Goal: Task Accomplishment & Management: Complete application form

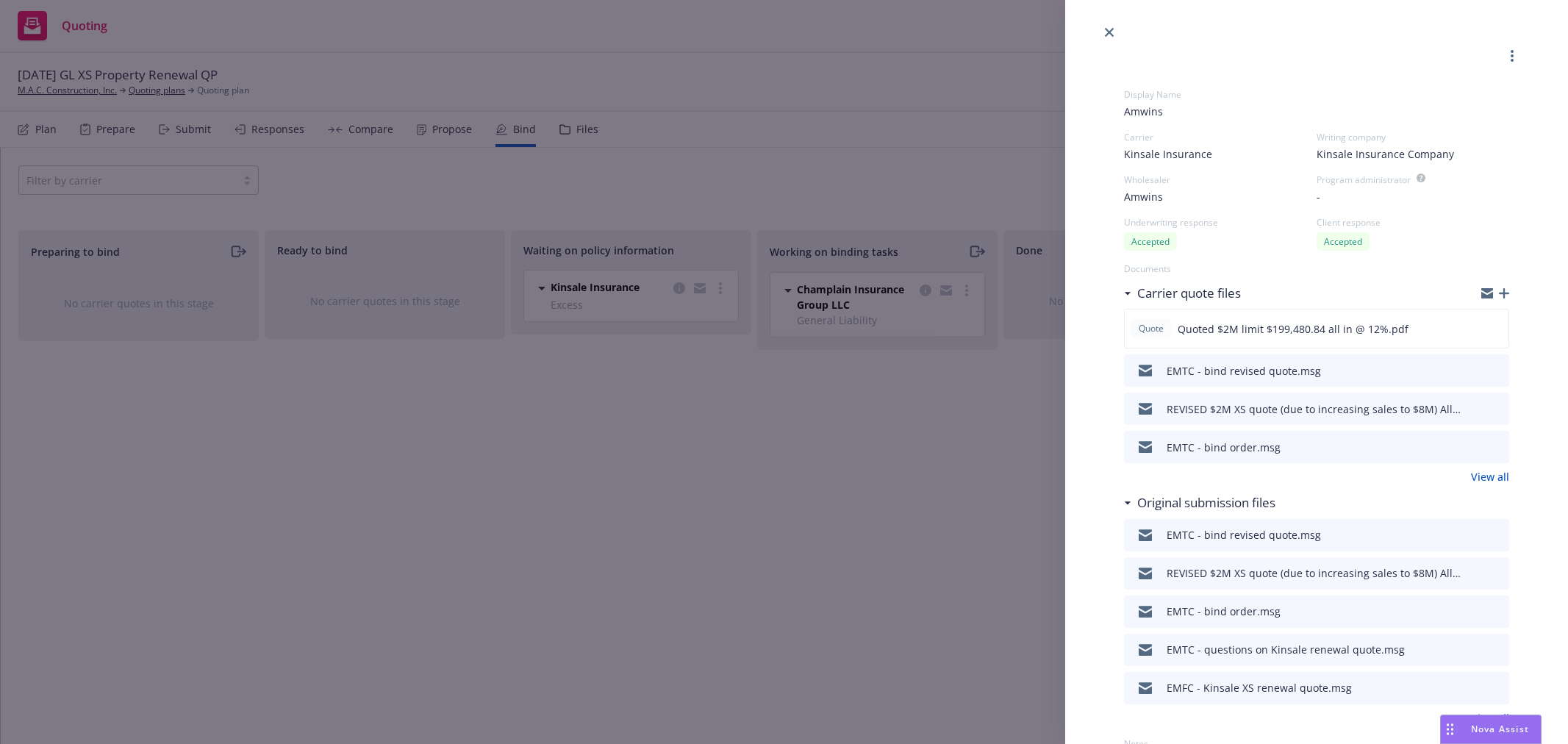
select select "CA"
click at [1110, 30] on icon "close" at bounding box center [1108, 32] width 9 height 9
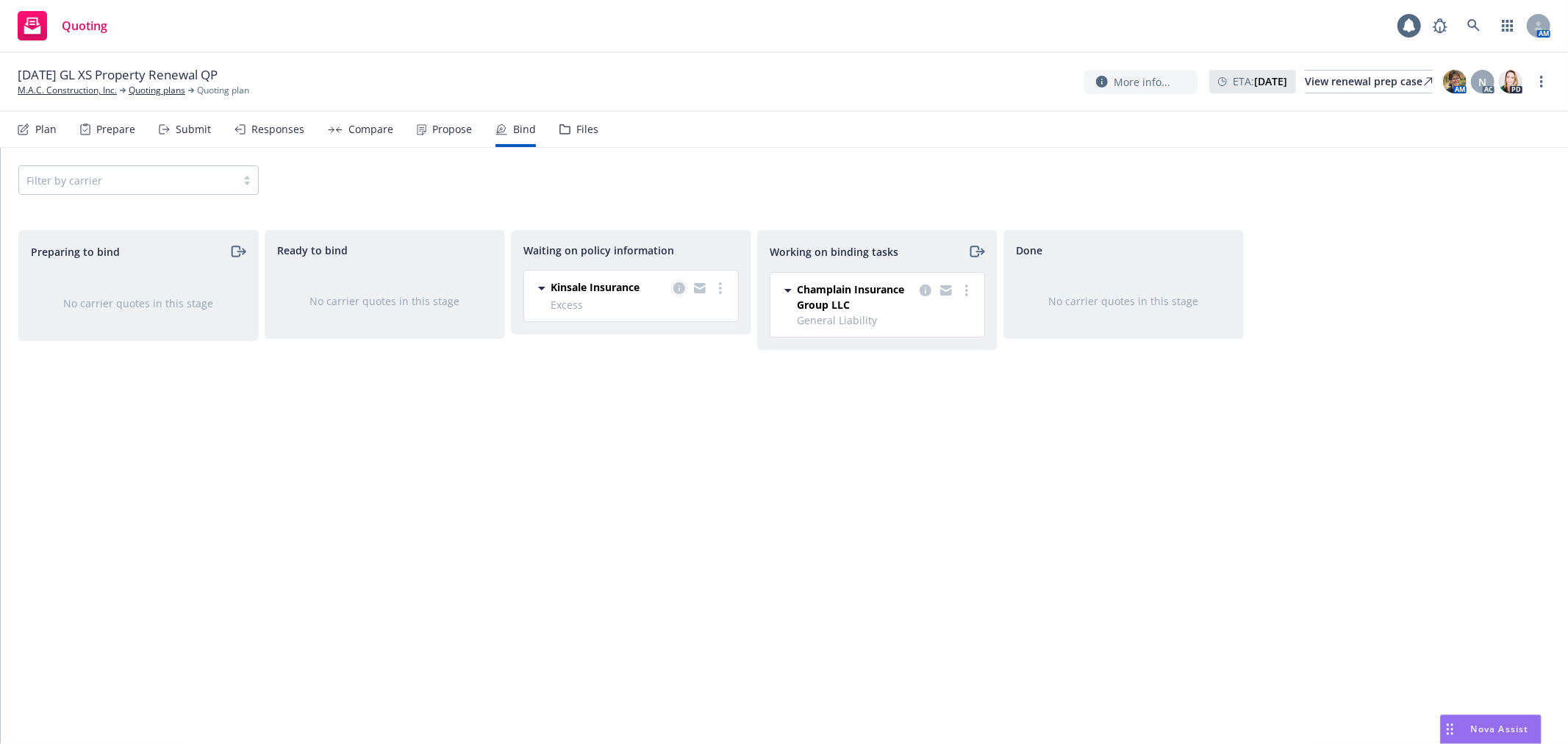
click at [681, 290] on icon "copy logging email" at bounding box center [679, 288] width 12 height 12
select select "CA"
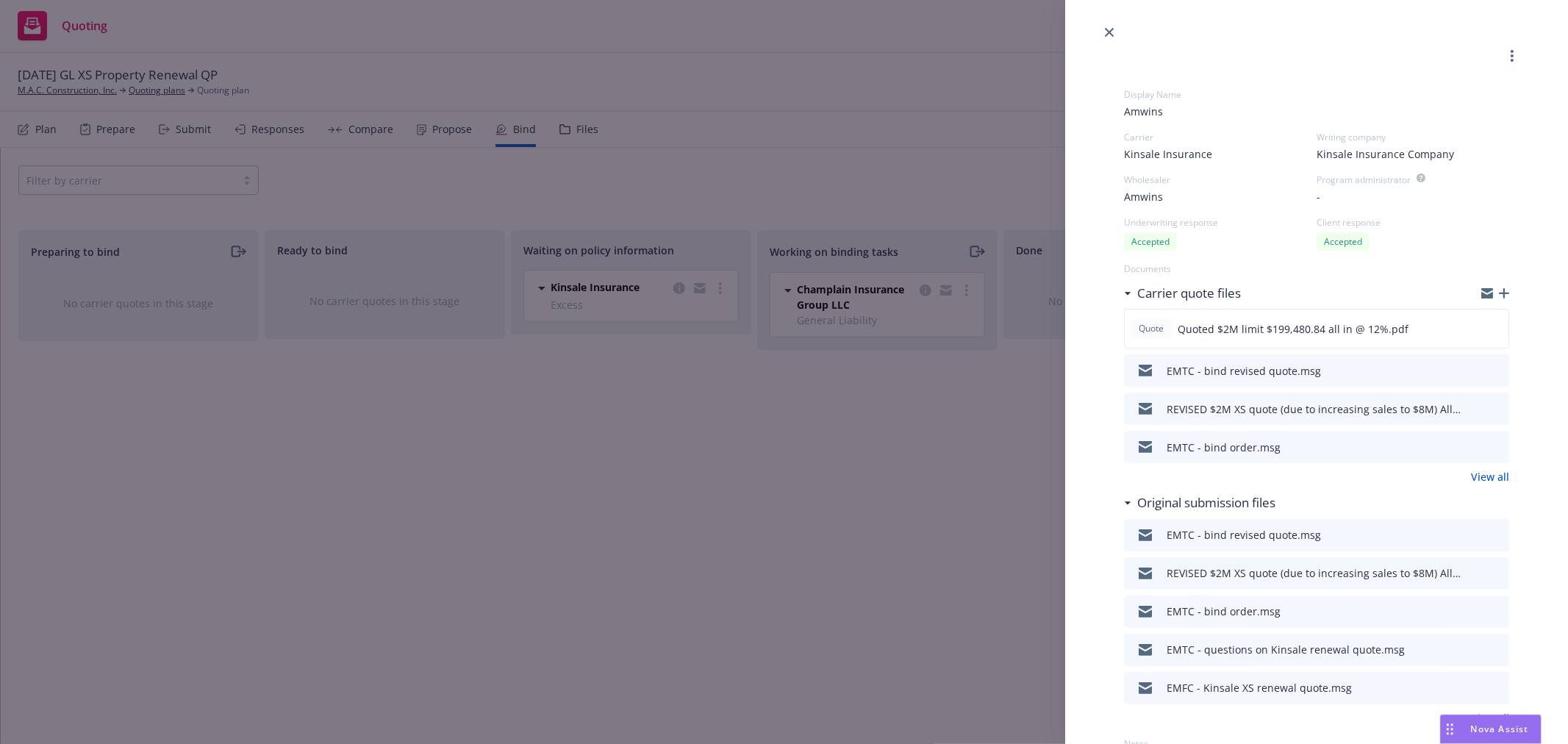
click at [1481, 294] on icon "button" at bounding box center [1487, 295] width 12 height 6
click at [1112, 26] on link "close" at bounding box center [1109, 32] width 18 height 18
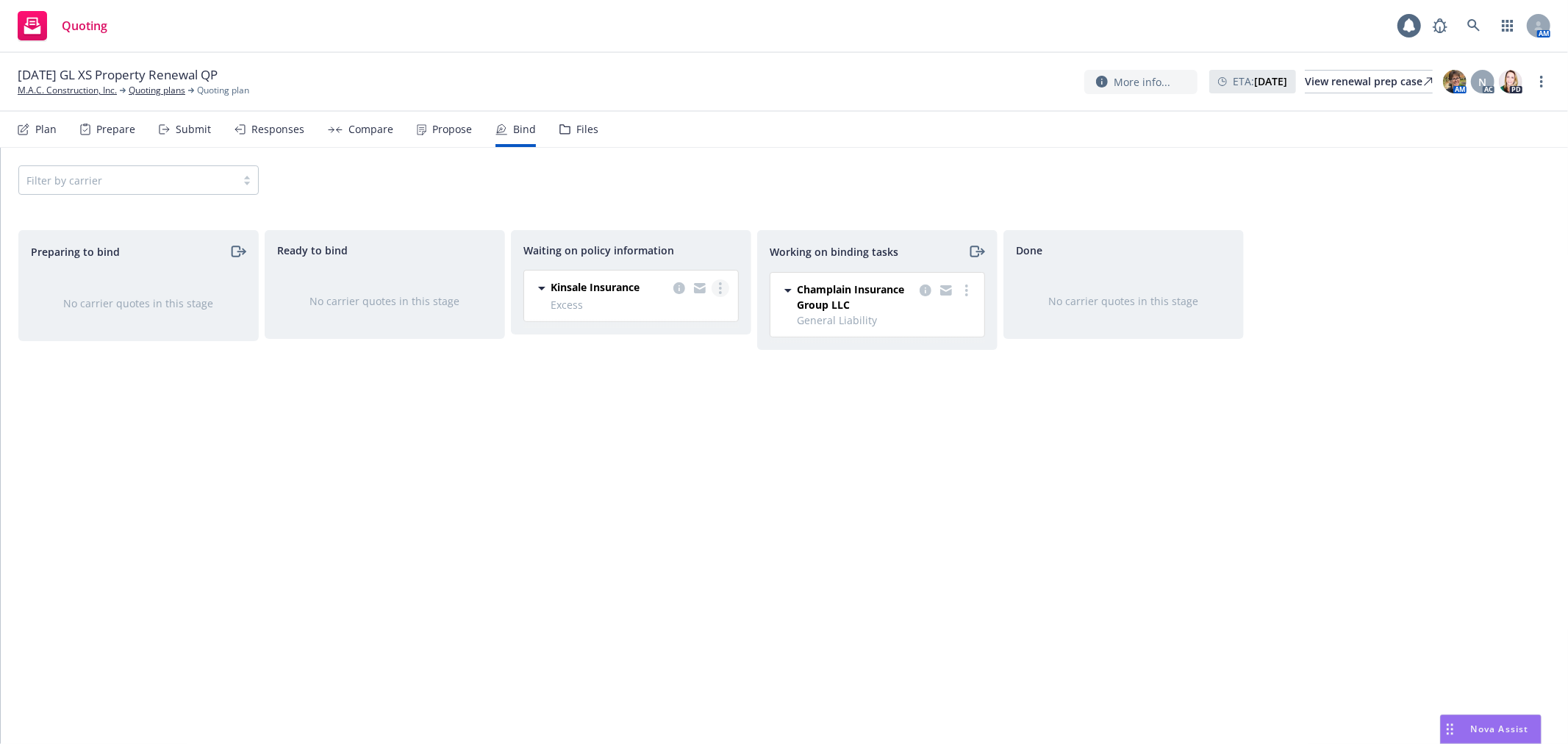
click at [723, 287] on link "more" at bounding box center [720, 288] width 18 height 18
click at [705, 313] on link "Create policies" at bounding box center [661, 318] width 133 height 29
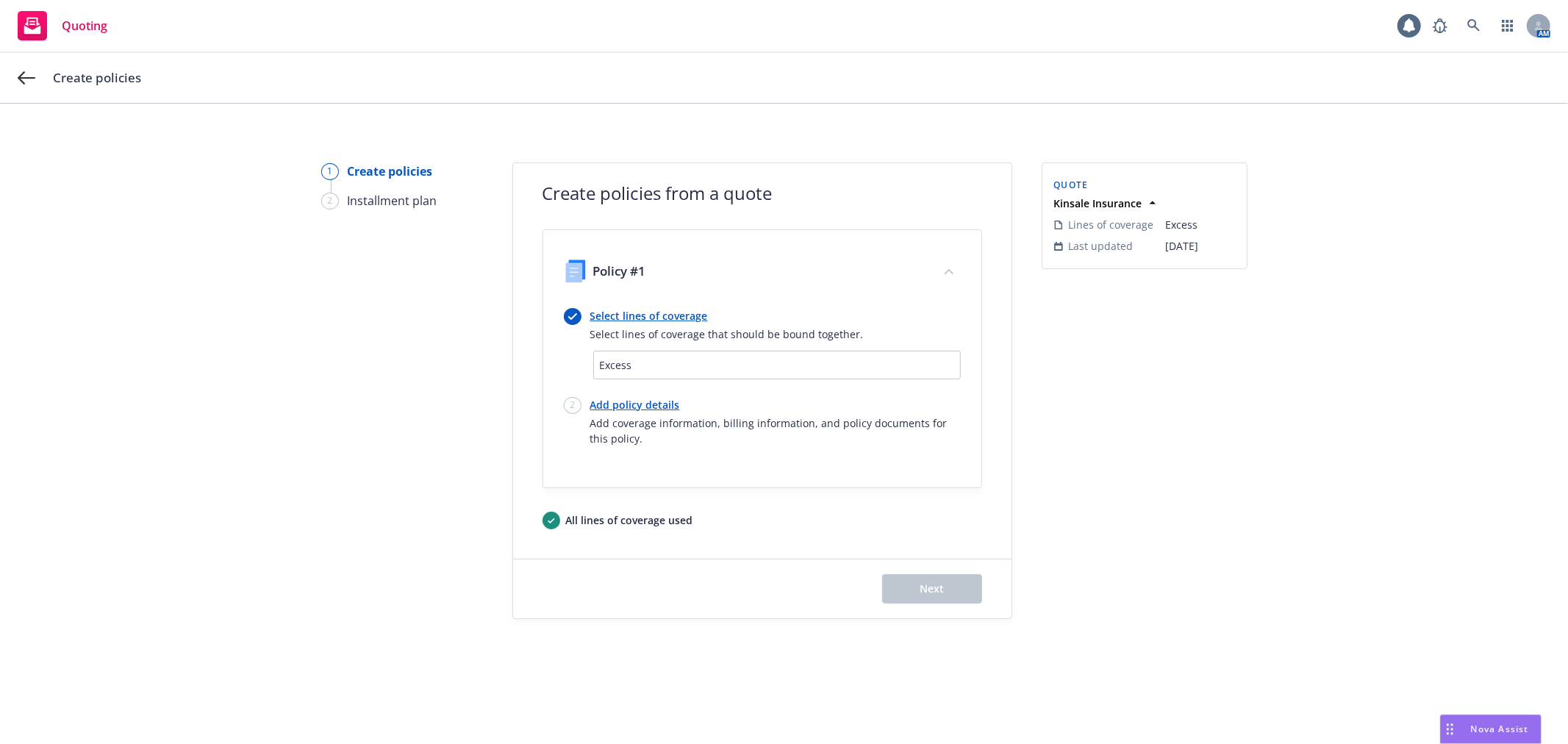
click at [603, 407] on link "Add policy details" at bounding box center [775, 404] width 370 height 15
select select "12"
select select "CA"
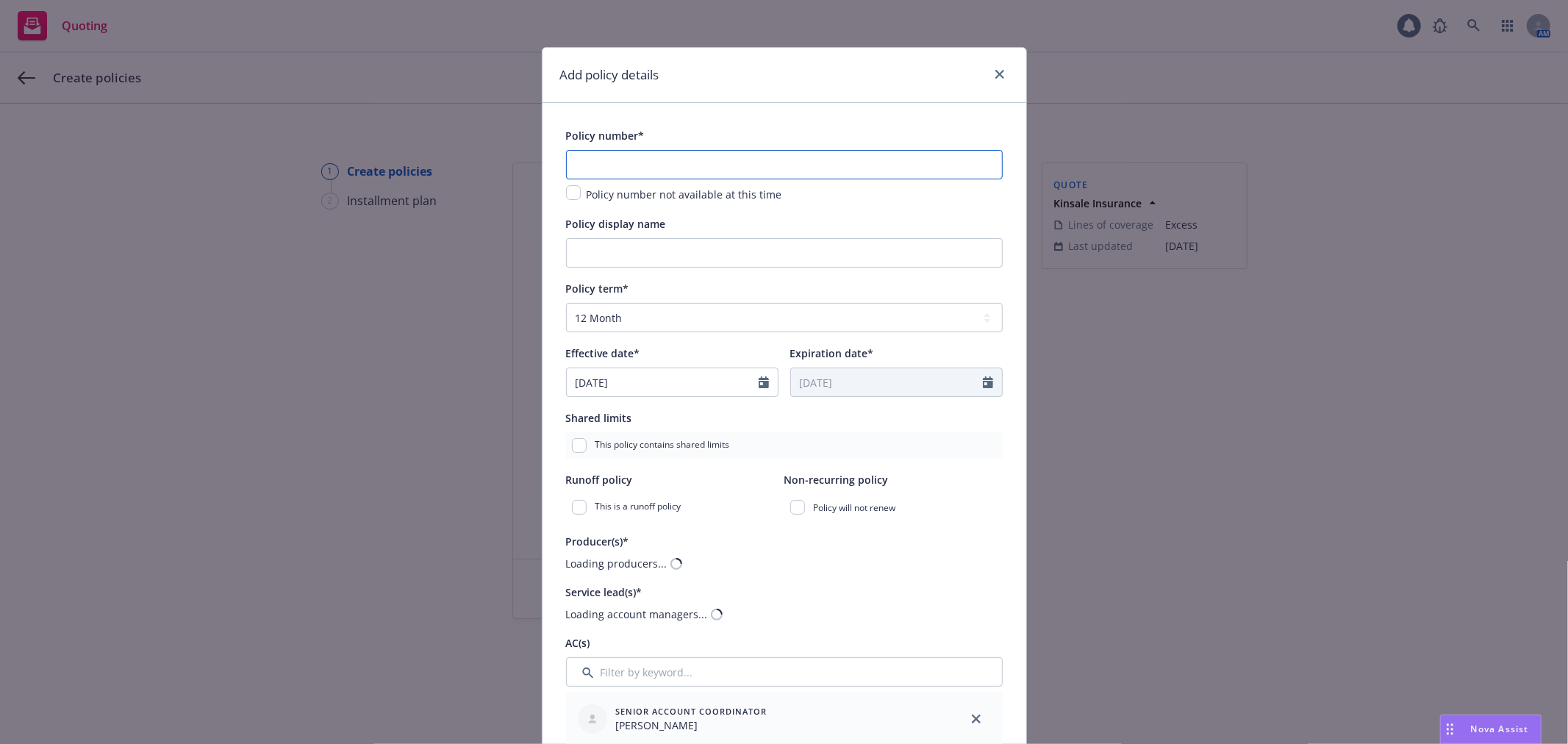
click at [634, 169] on input "text" at bounding box center [784, 164] width 437 height 29
paste input "0100320309-1"
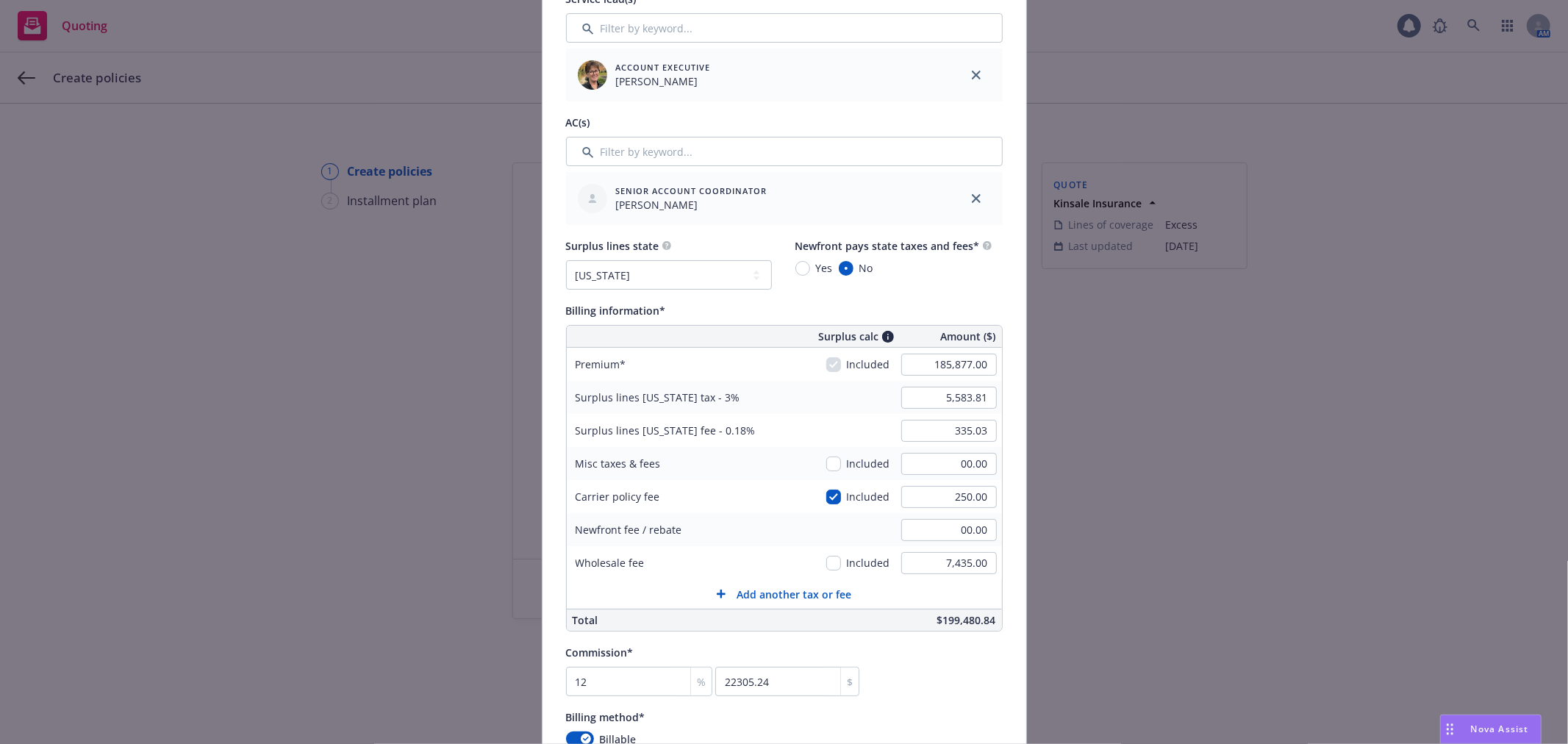
scroll to position [653, 0]
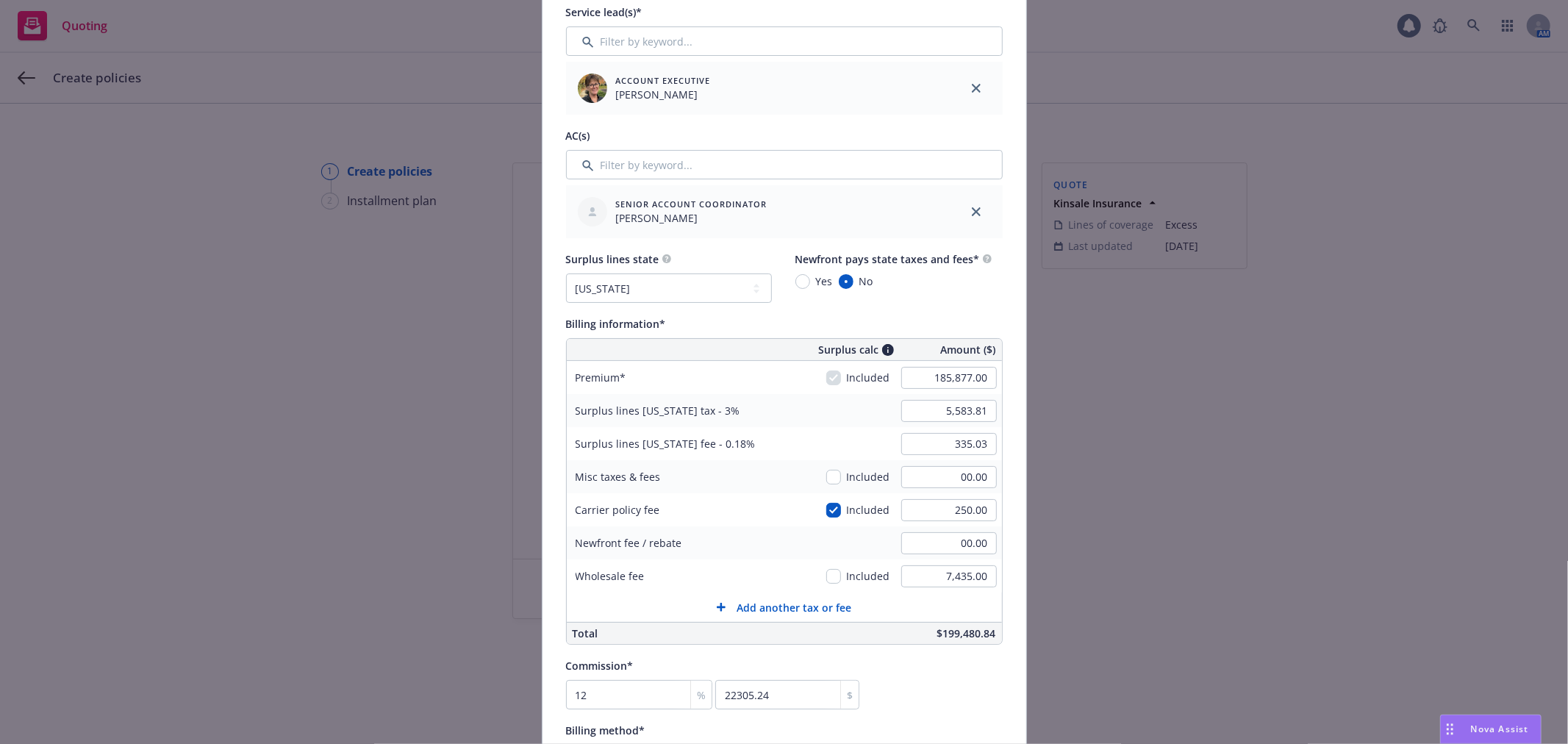
type input "0100320309-1"
click at [942, 373] on input "185,877.00" at bounding box center [949, 377] width 96 height 22
type input "204,135.00"
type input "6,131.55"
type input "367.89"
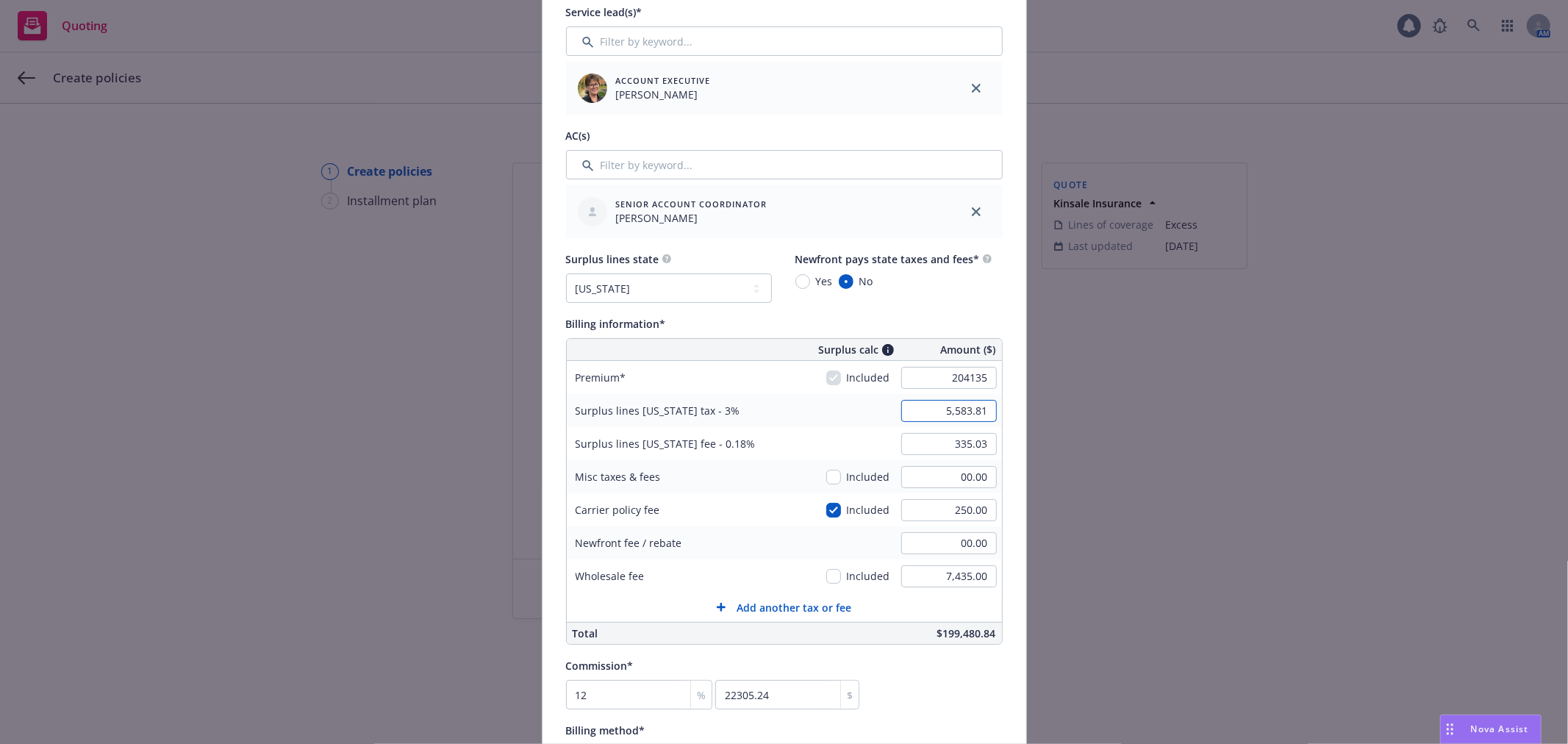
type input "24496.2"
click at [961, 579] on input "7,435.00" at bounding box center [949, 576] width 96 height 22
type input "2,507.00"
click at [974, 578] on input "2,507.00" at bounding box center [949, 576] width 96 height 22
type input "4,507.00"
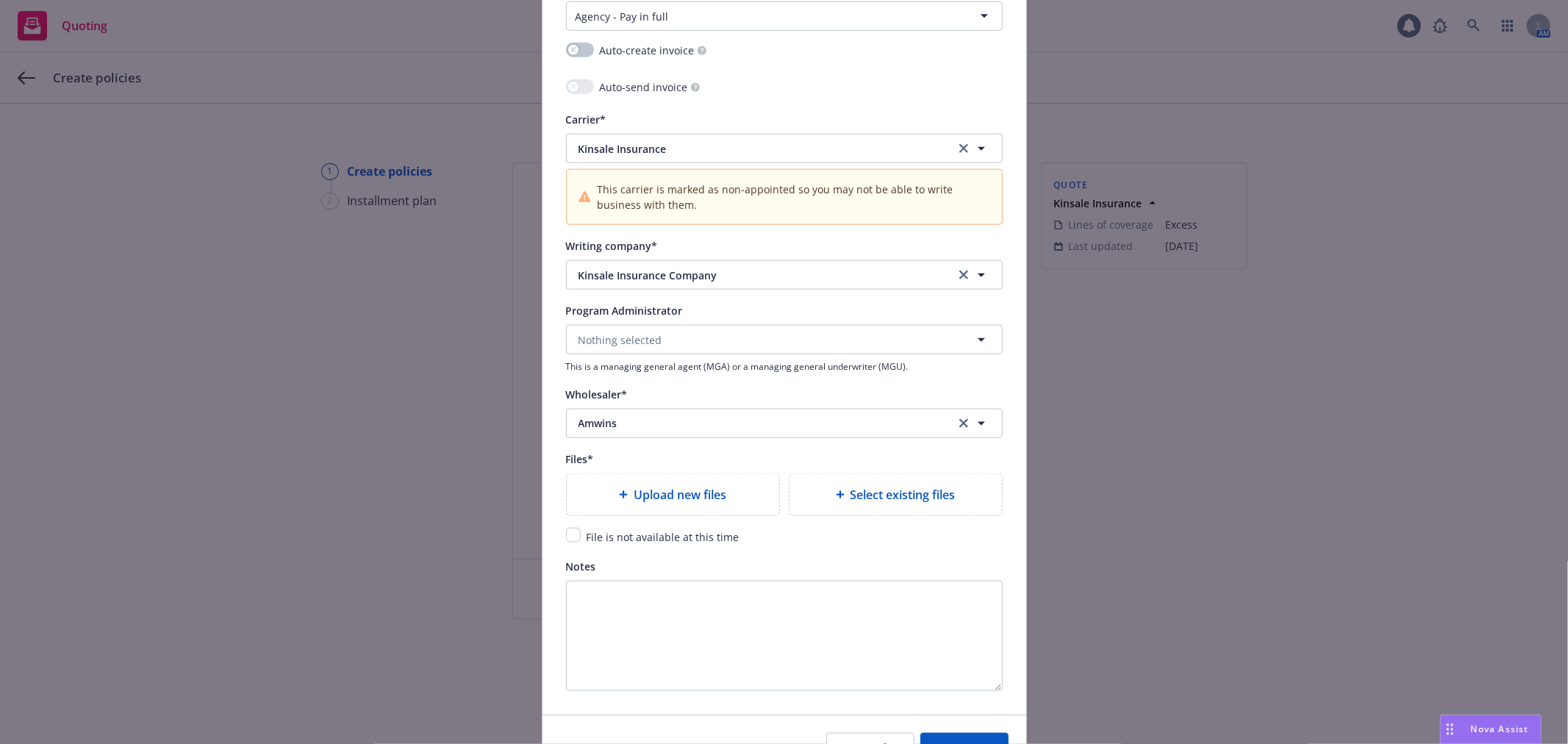
scroll to position [1424, 0]
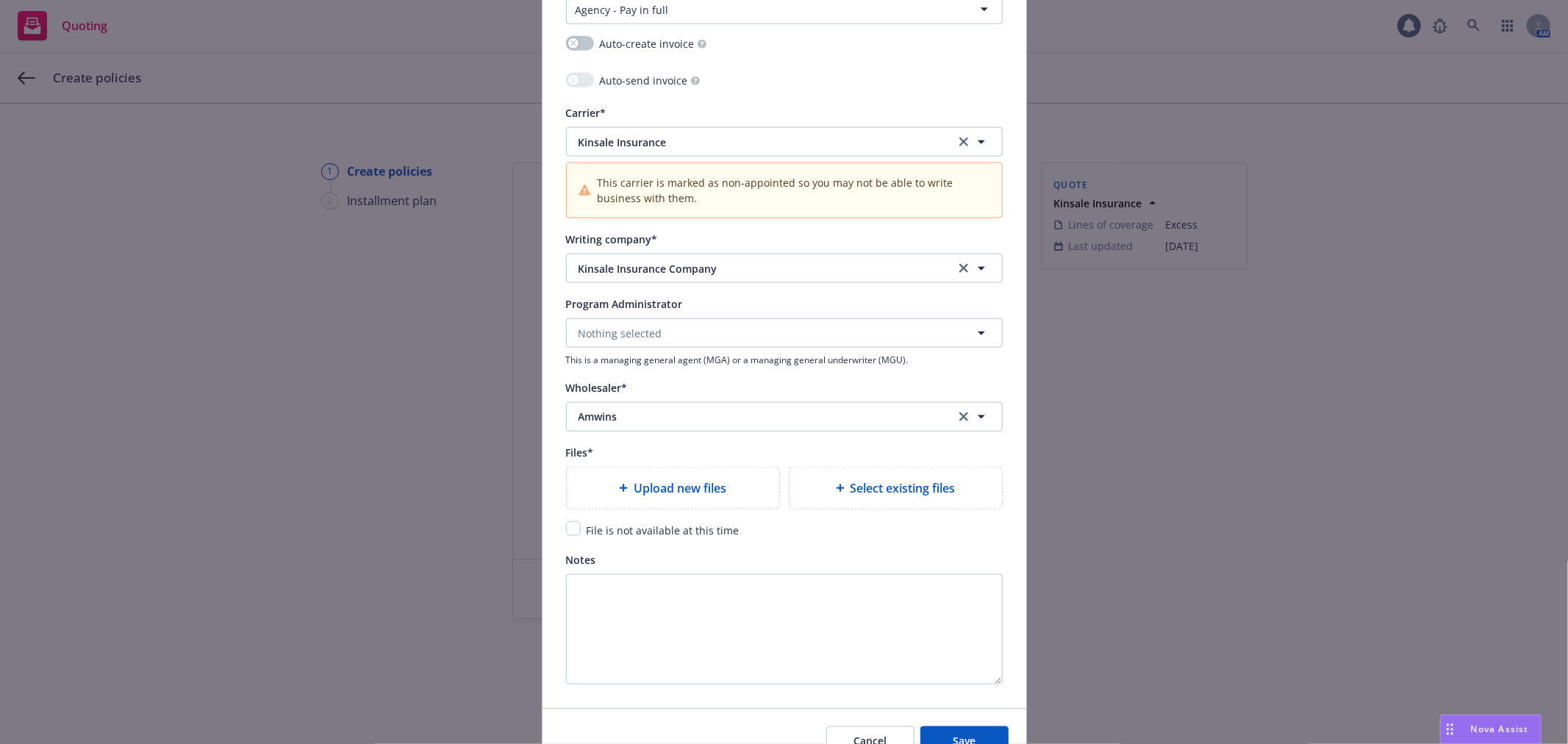
click at [667, 497] on span "Upload new files" at bounding box center [680, 488] width 93 height 18
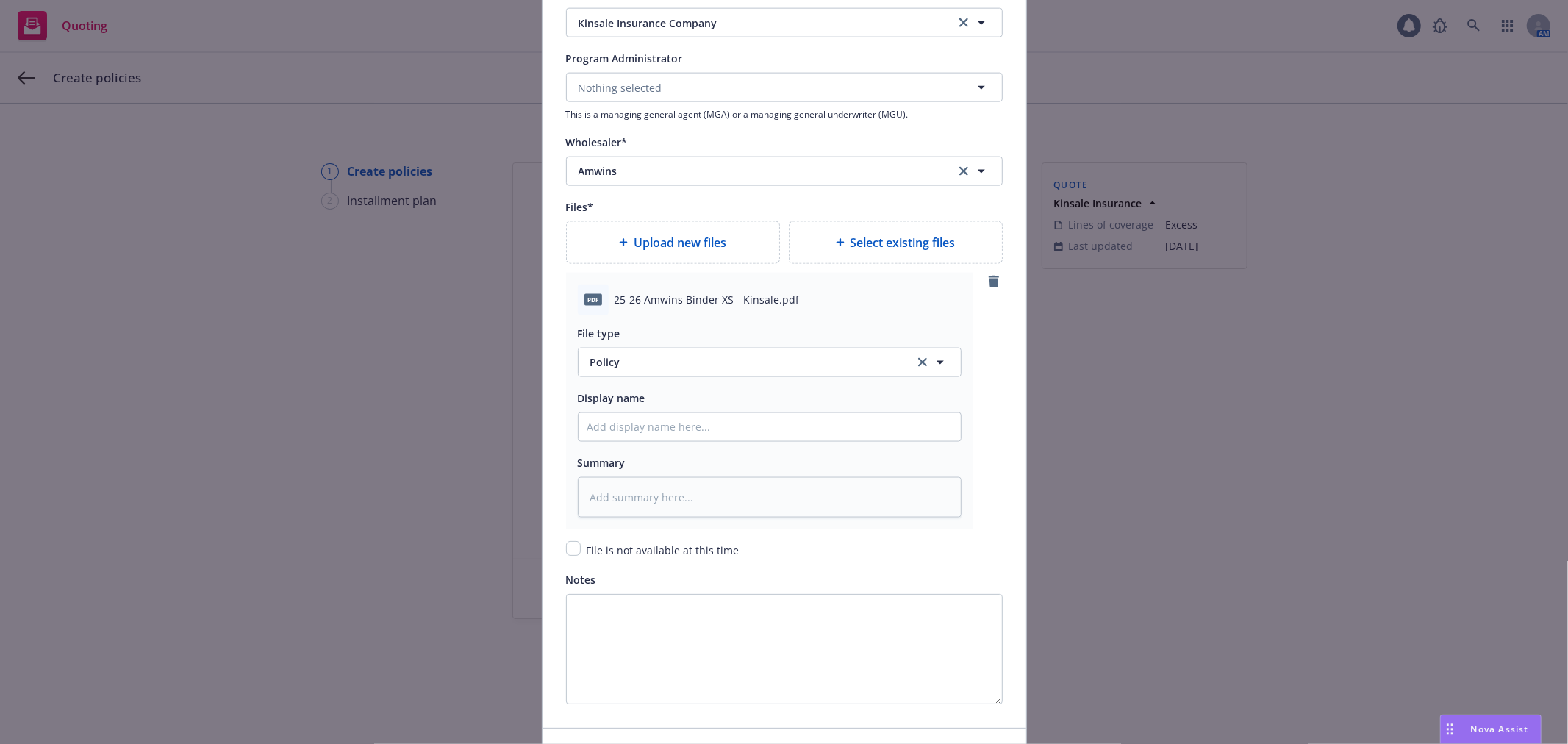
scroll to position [1751, 0]
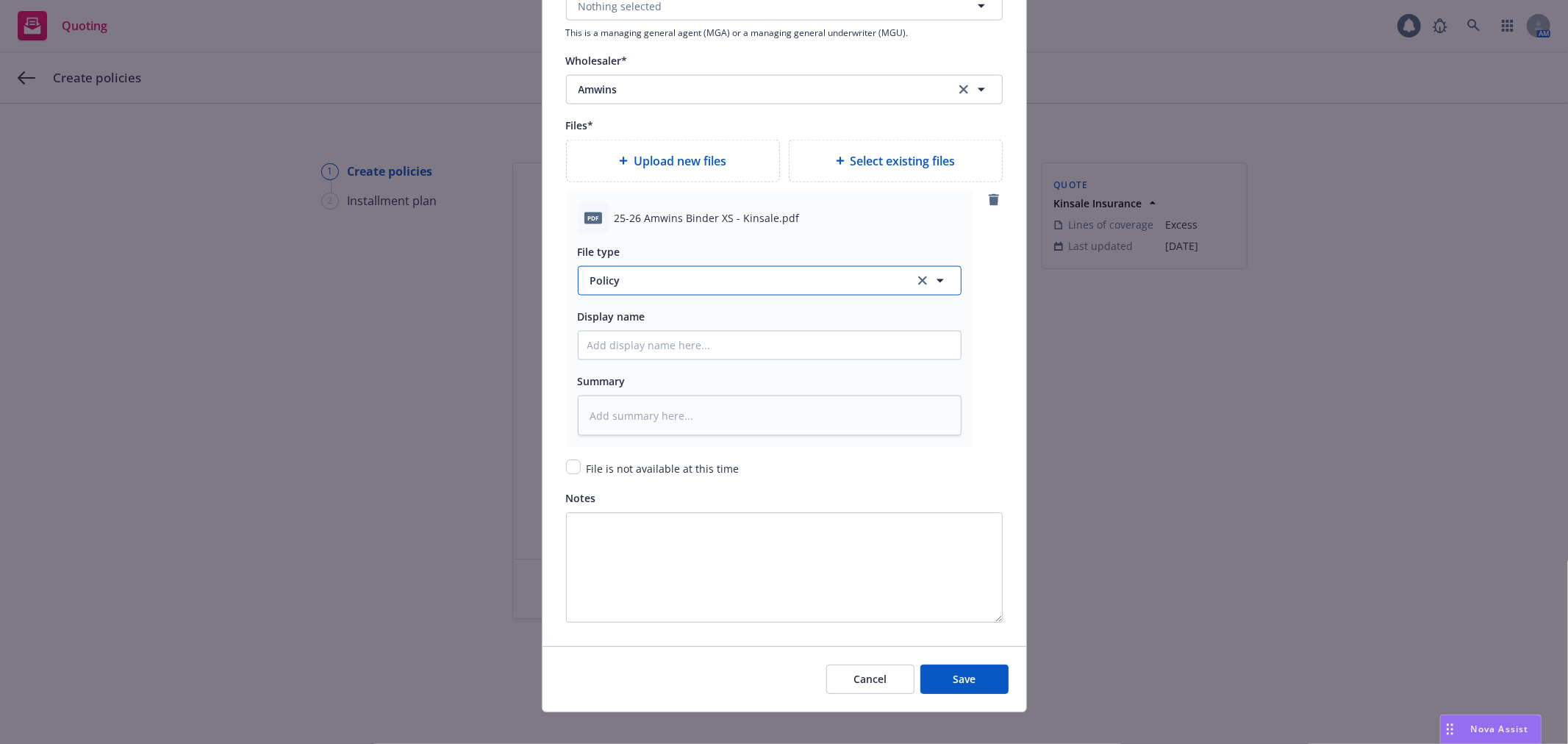
click at [635, 285] on span "Policy" at bounding box center [743, 280] width 307 height 15
type input "bin"
drag, startPoint x: 627, startPoint y: 312, endPoint x: 755, endPoint y: 414, distance: 163.7
click at [627, 312] on div "Binder" at bounding box center [769, 321] width 382 height 39
click at [959, 674] on button "Save" at bounding box center [963, 679] width 88 height 29
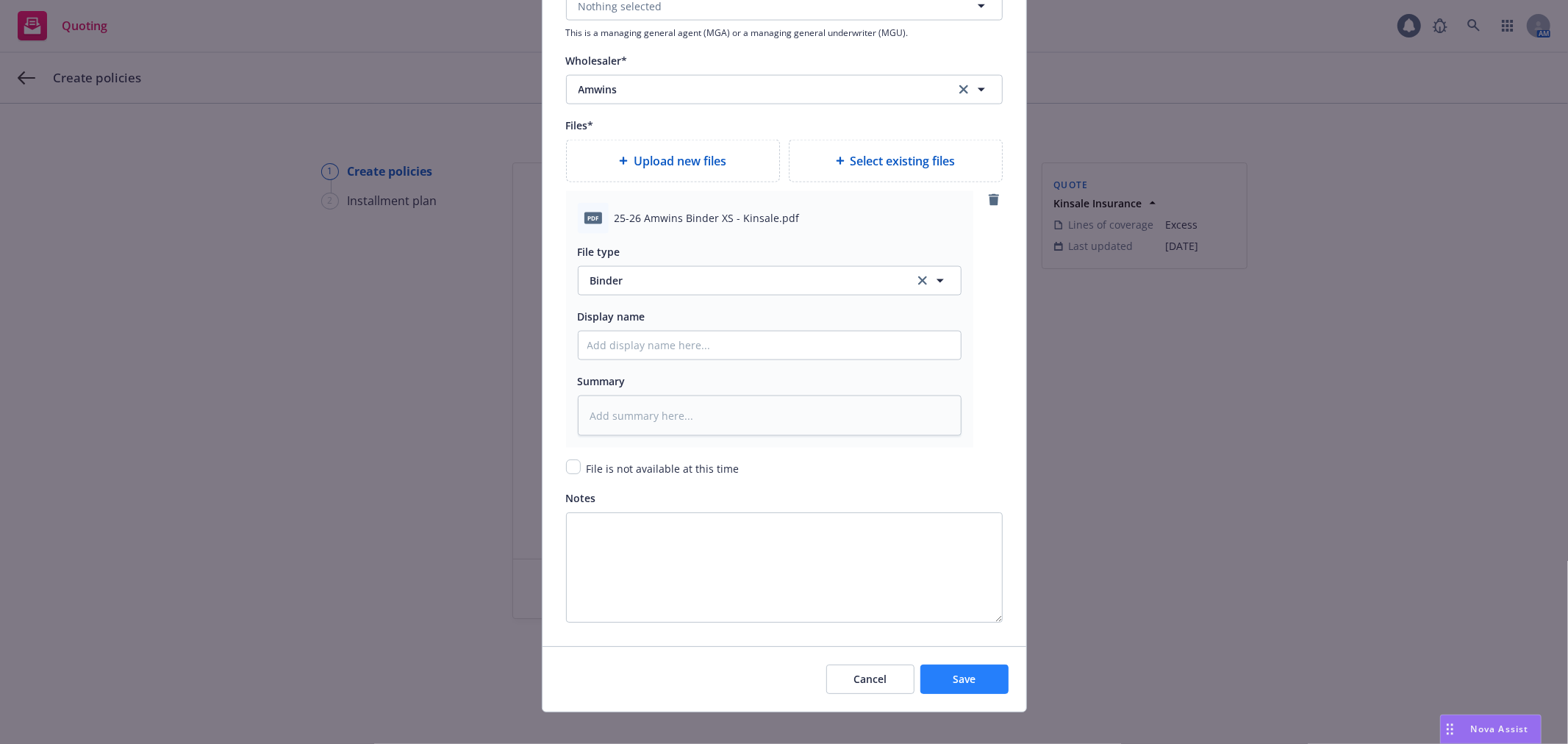
type textarea "x"
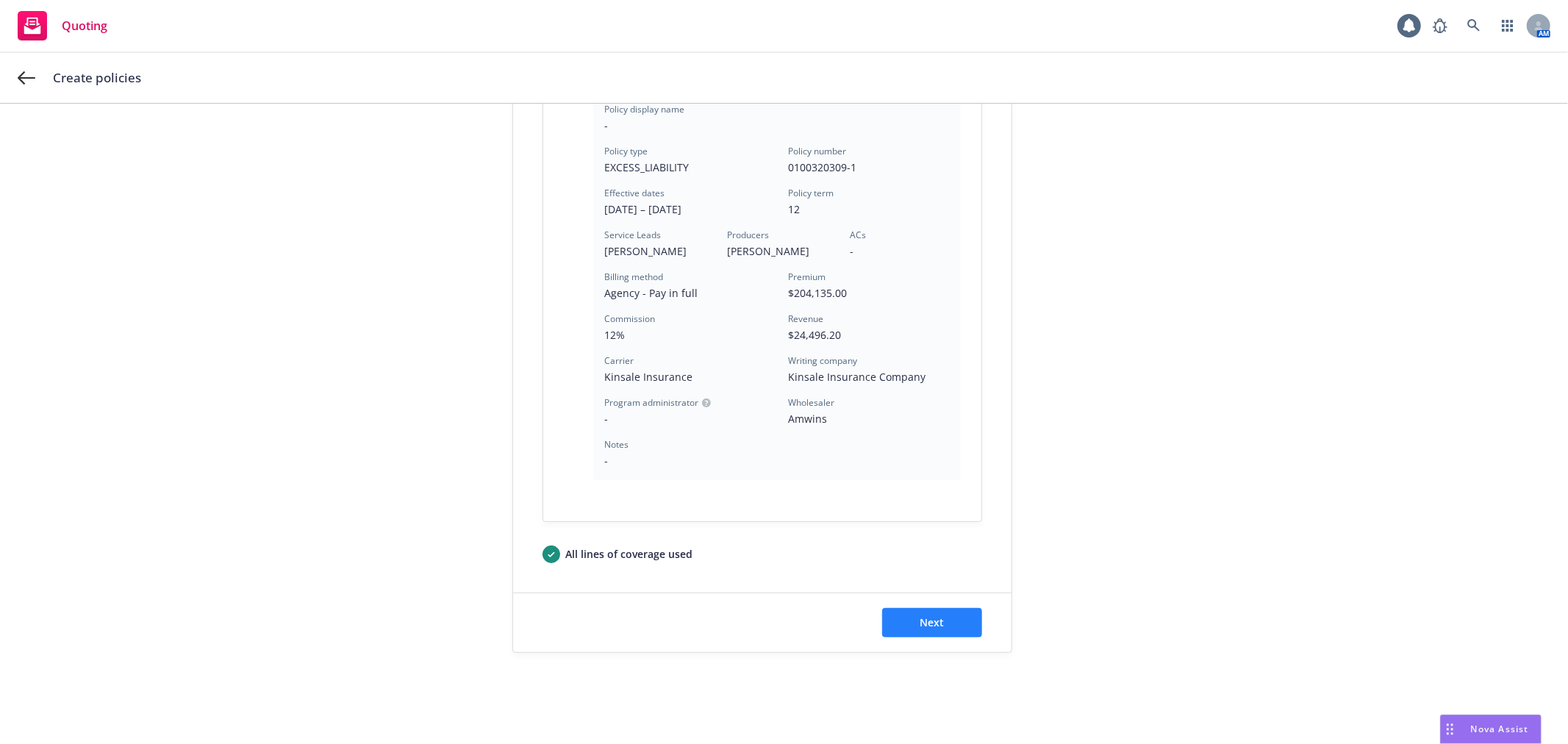
scroll to position [366, 0]
click at [955, 628] on button "Next" at bounding box center [932, 620] width 100 height 29
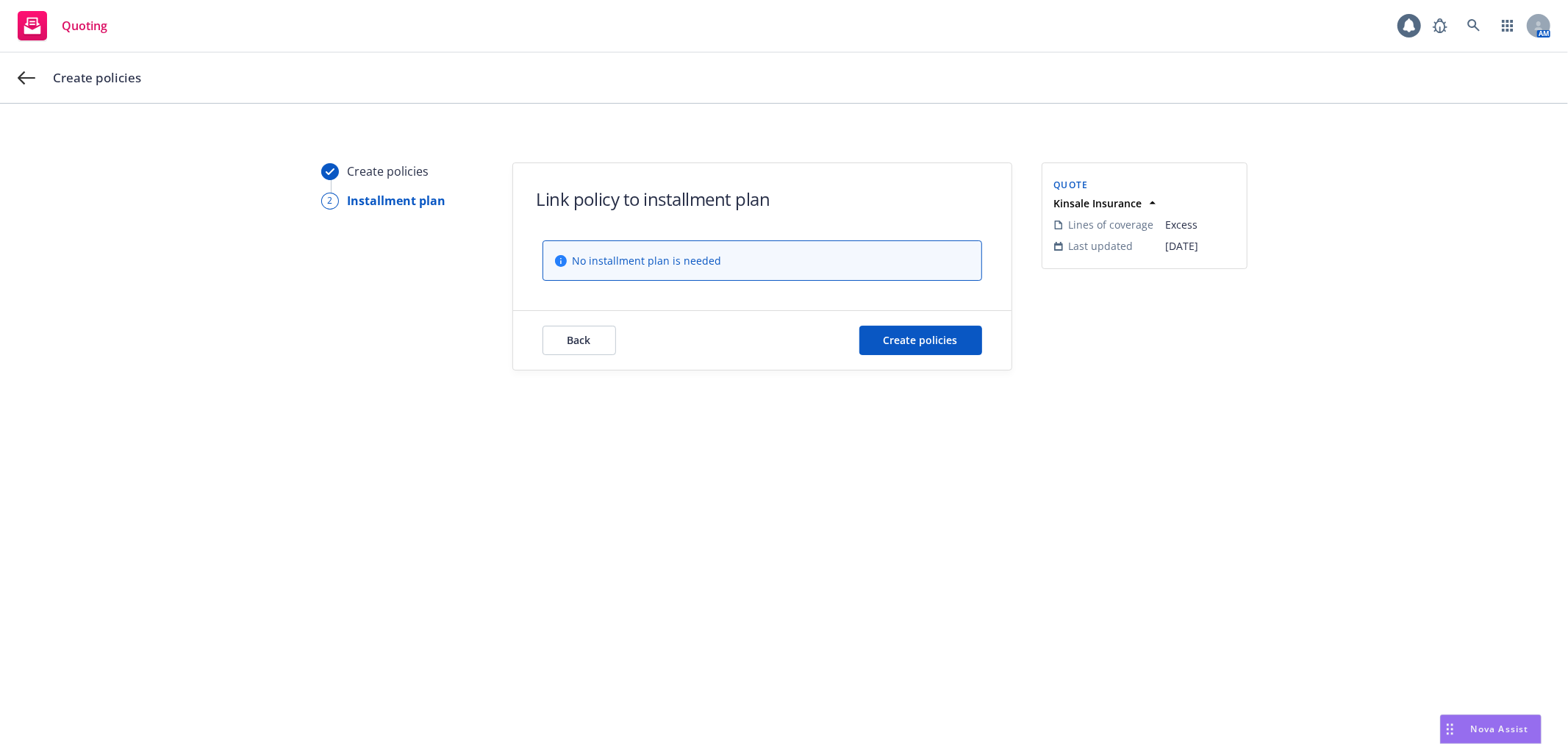
scroll to position [0, 0]
click at [943, 329] on button "Create policies" at bounding box center [921, 340] width 123 height 29
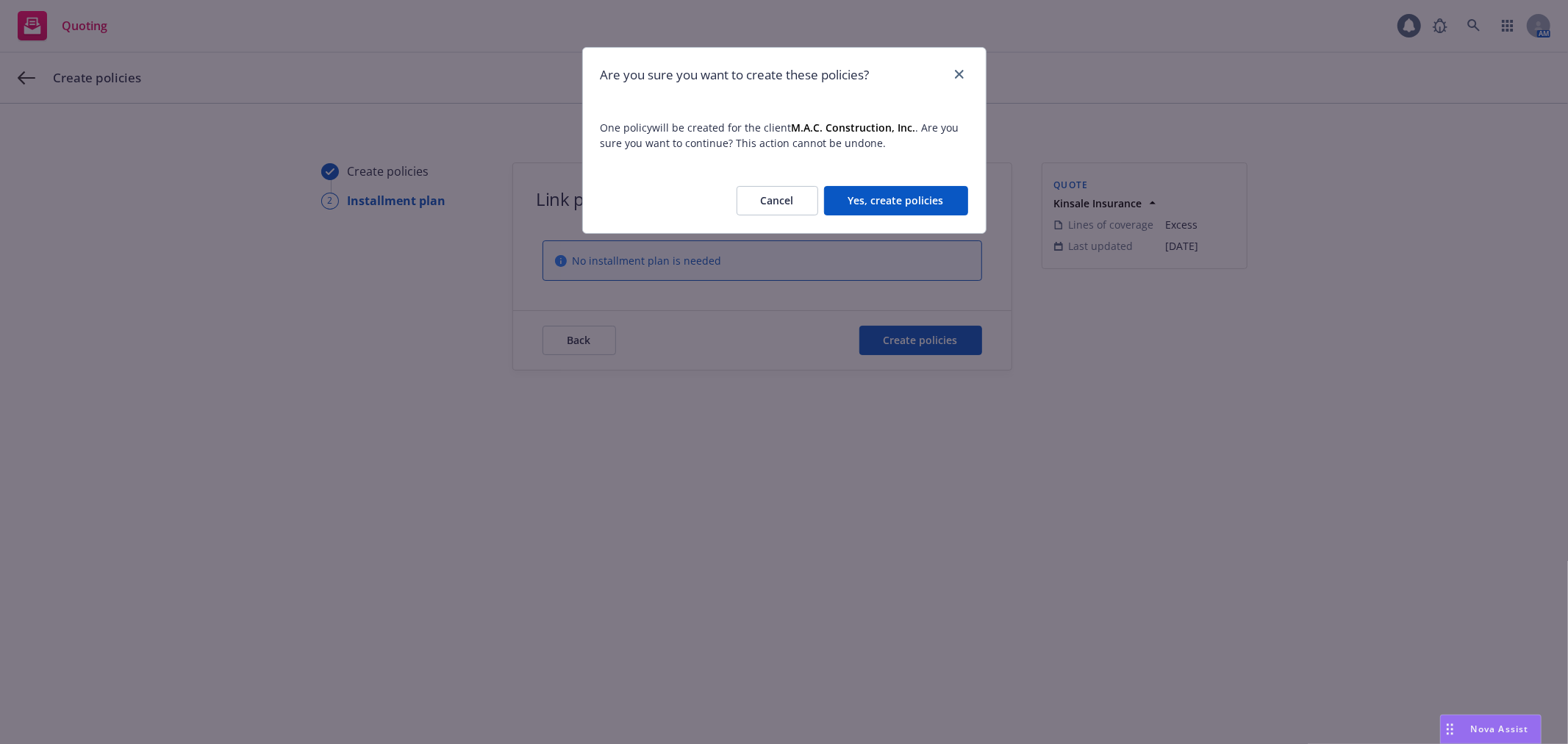
click at [916, 194] on button "Yes, create policies" at bounding box center [896, 201] width 144 height 29
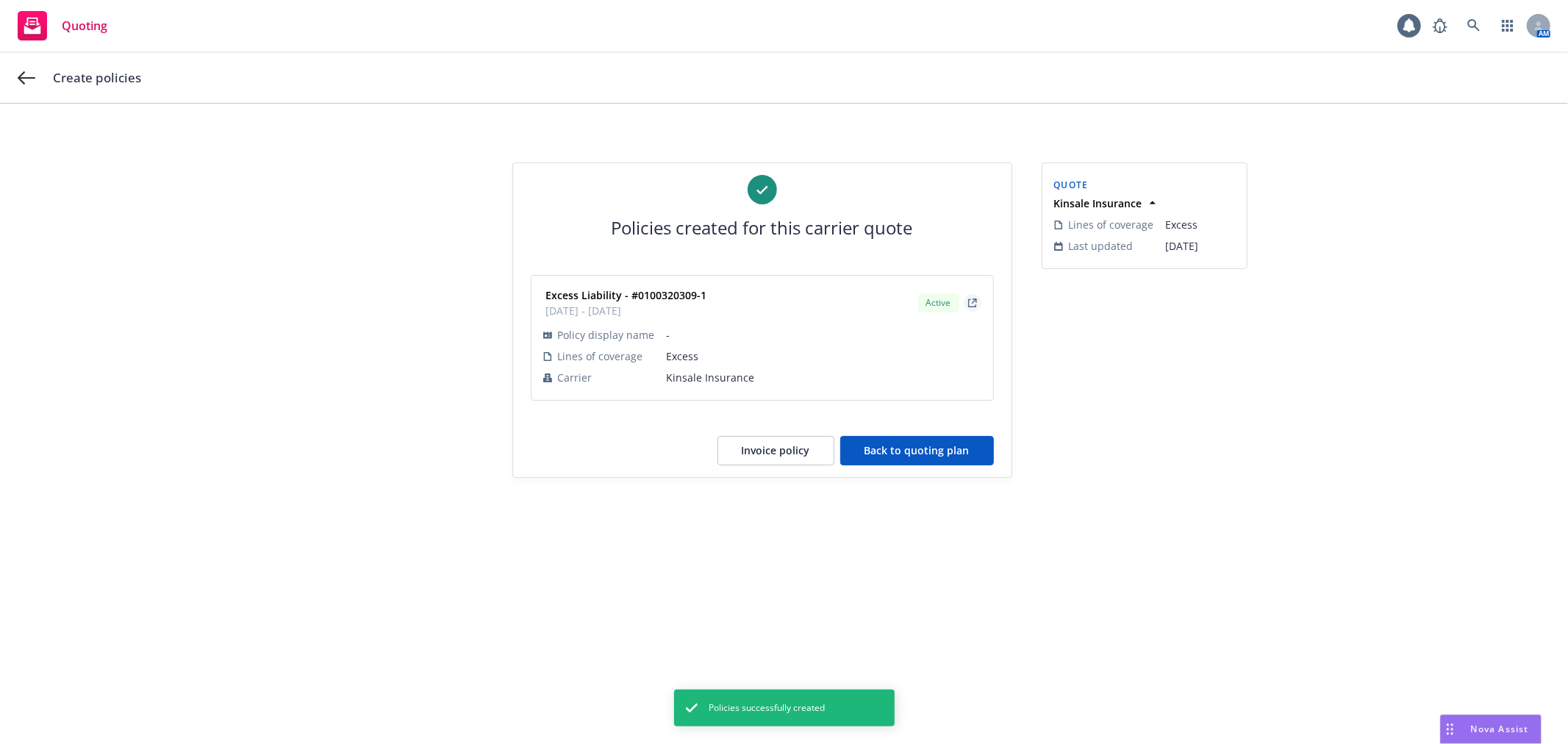
click at [972, 303] on icon "external" at bounding box center [973, 301] width 5 height 5
